Goal: Find specific page/section: Find specific page/section

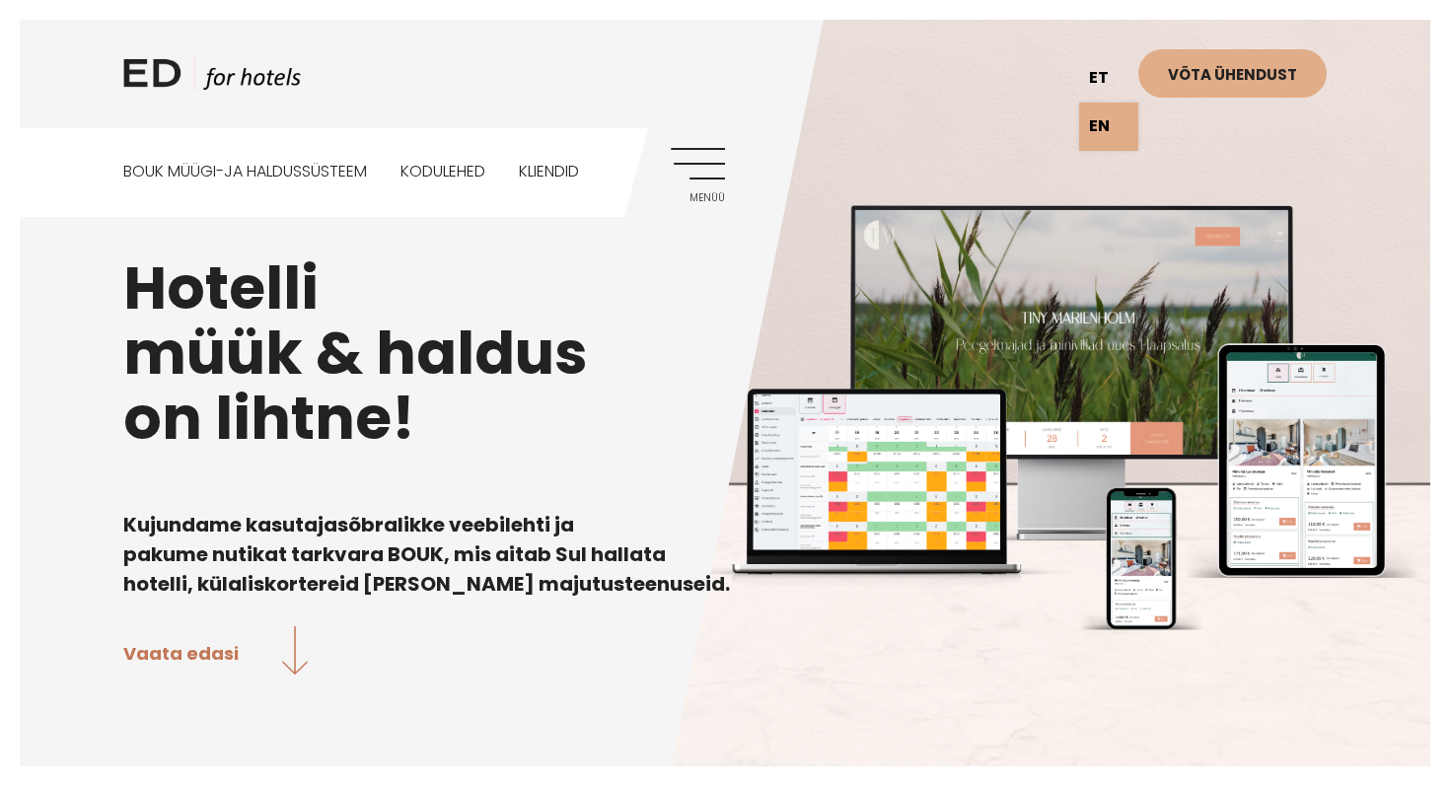
click at [1103, 86] on link "et" at bounding box center [1108, 78] width 59 height 48
click at [1104, 130] on link "EN" at bounding box center [1108, 127] width 59 height 48
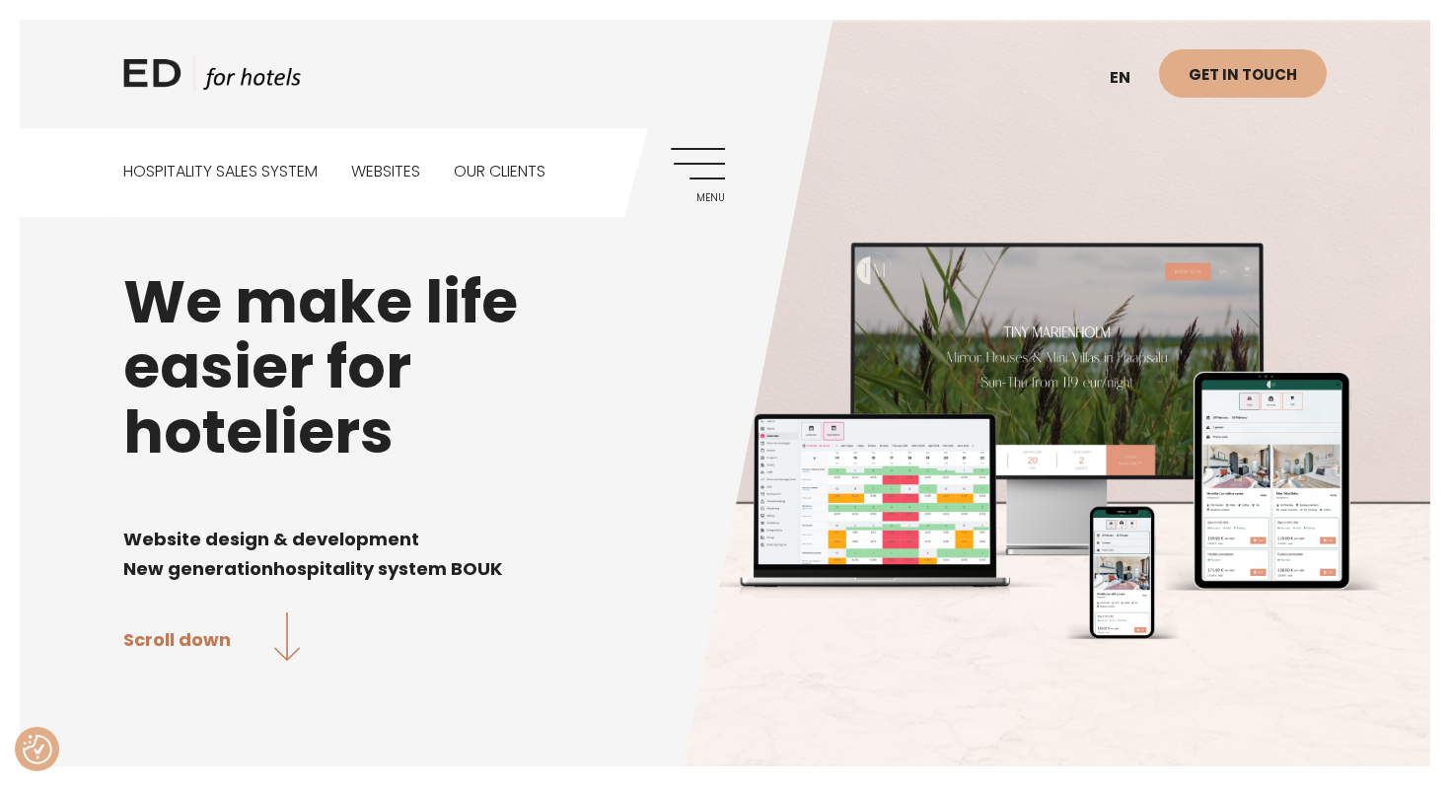
click at [695, 192] on span "Menu" at bounding box center [698, 198] width 54 height 12
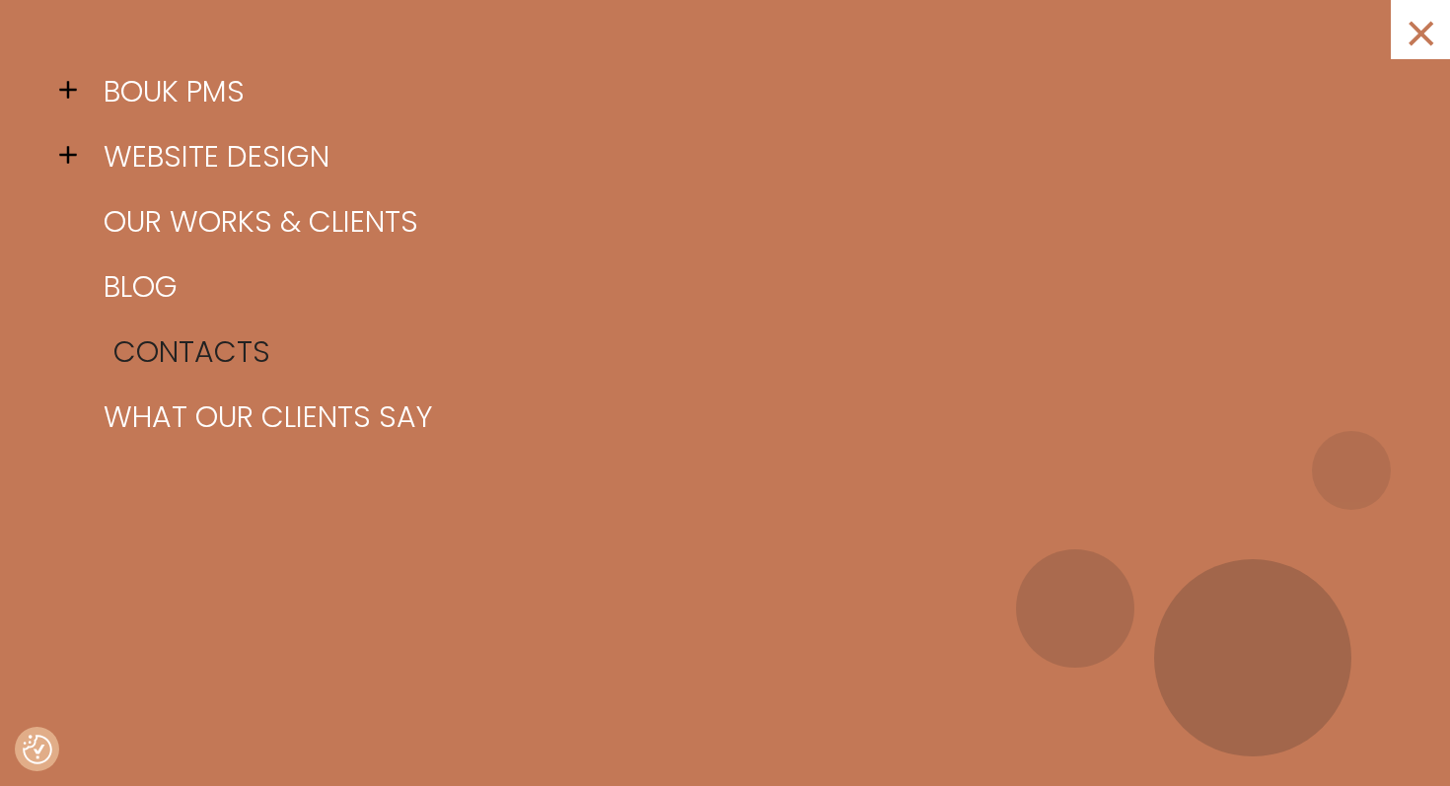
click at [205, 352] on link "Contacts" at bounding box center [750, 352] width 1302 height 65
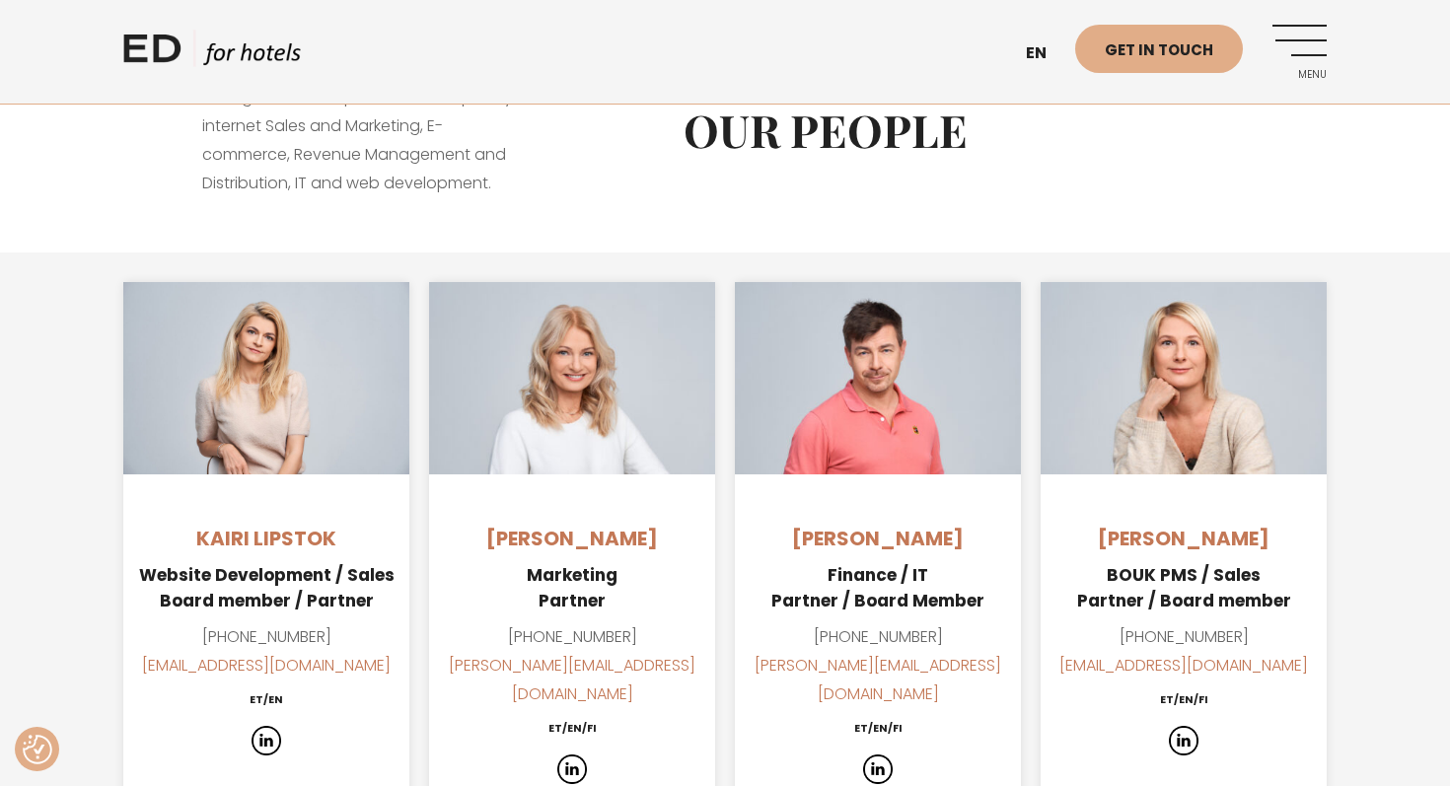
scroll to position [1209, 0]
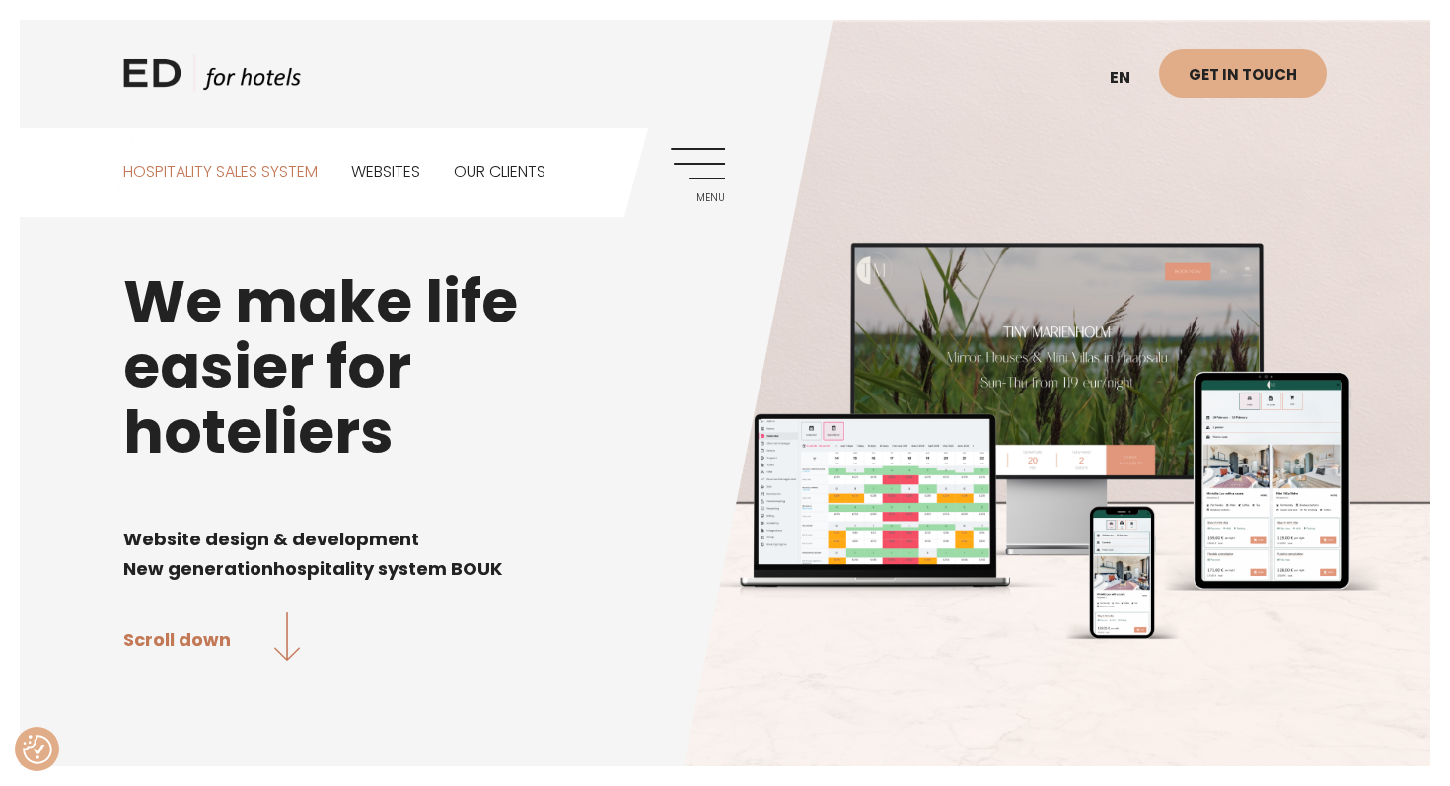
click at [274, 163] on link "Hospitality sales system" at bounding box center [220, 172] width 194 height 88
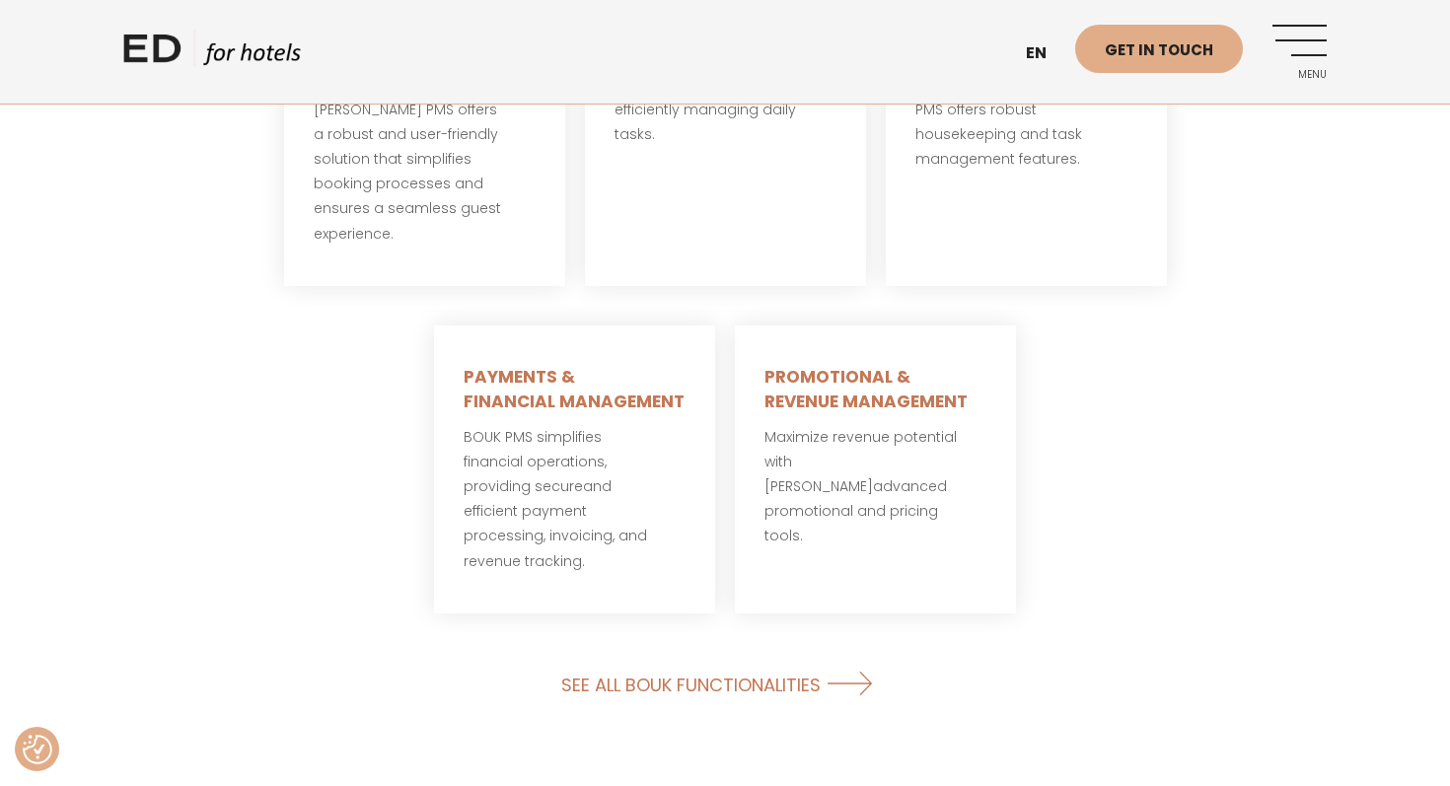
scroll to position [1550, 0]
